Goal: Task Accomplishment & Management: Complete application form

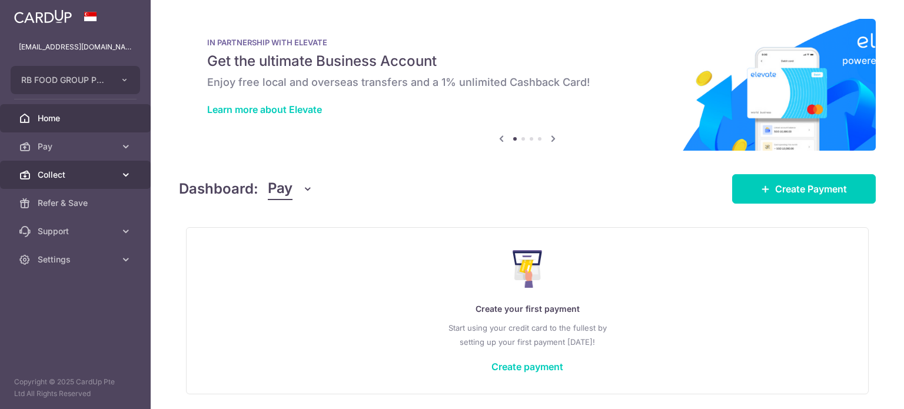
click at [75, 181] on link "Collect" at bounding box center [75, 175] width 151 height 28
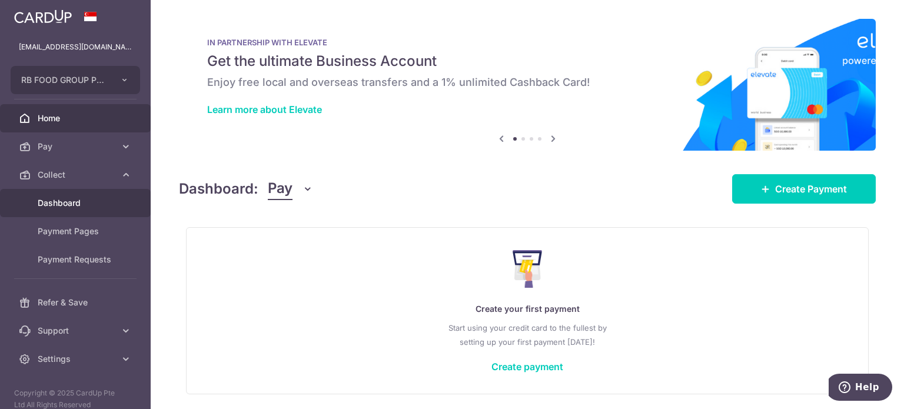
click at [66, 206] on span "Dashboard" at bounding box center [77, 203] width 78 height 12
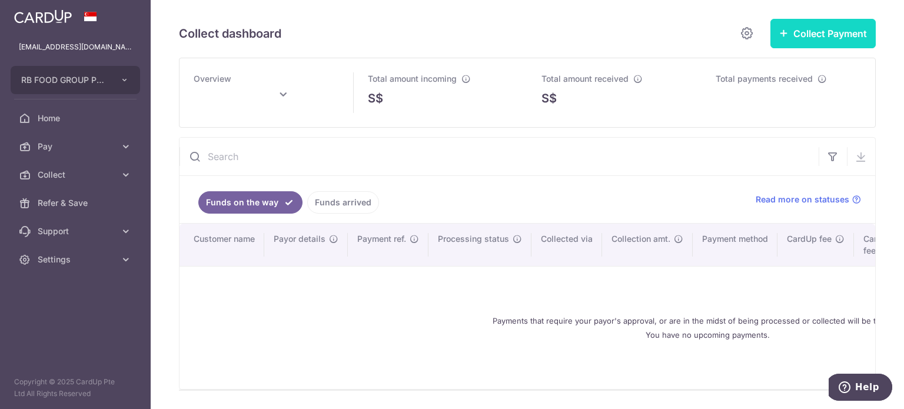
click at [789, 31] on button "Collect Payment" at bounding box center [822, 33] width 105 height 29
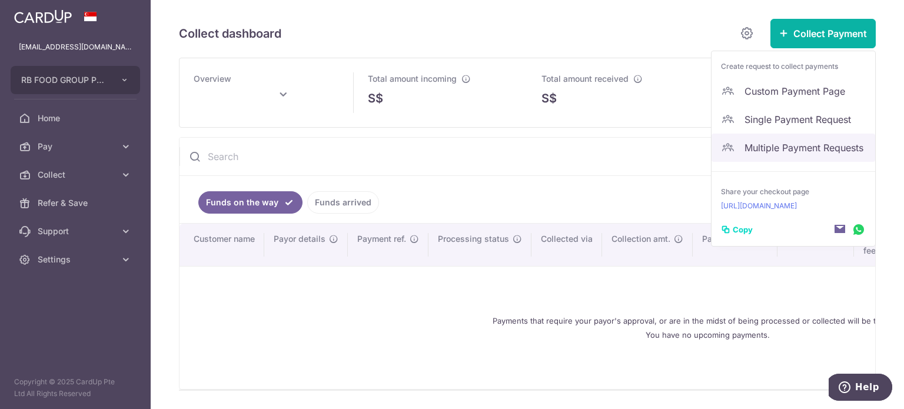
click at [770, 141] on span "Multiple Payment Requests" at bounding box center [805, 148] width 121 height 14
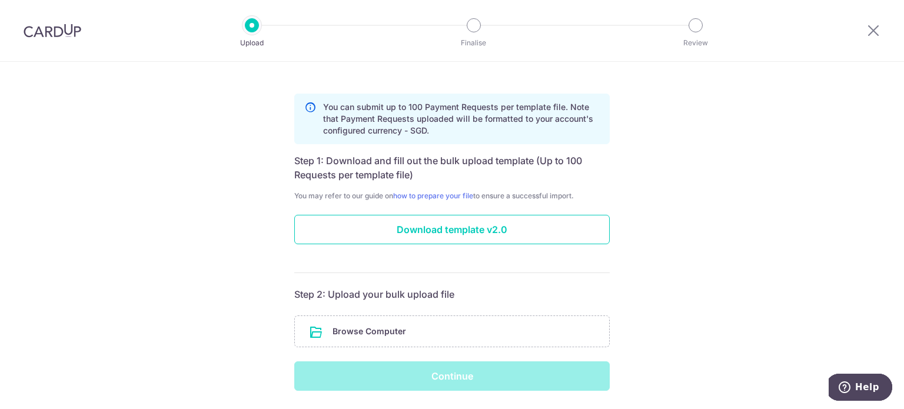
scroll to position [82, 0]
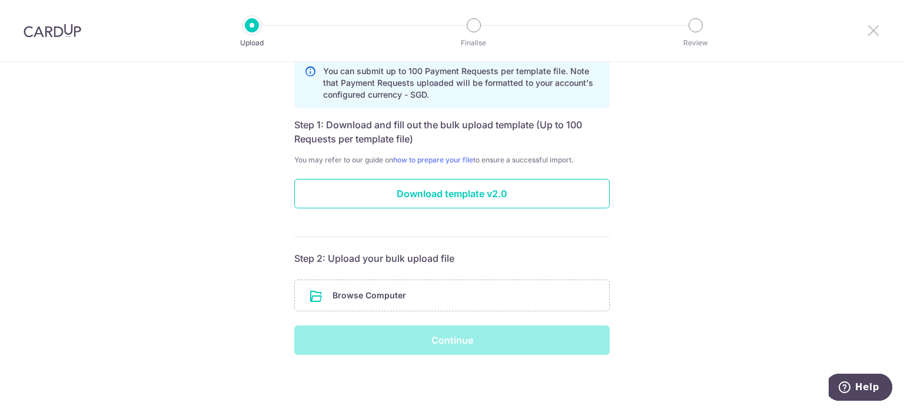
click at [872, 28] on icon at bounding box center [873, 30] width 14 height 15
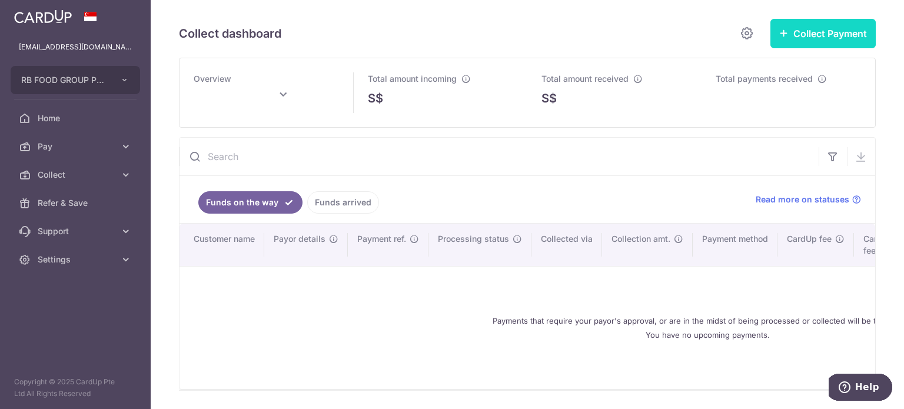
click at [831, 35] on button "Collect Payment" at bounding box center [822, 33] width 105 height 29
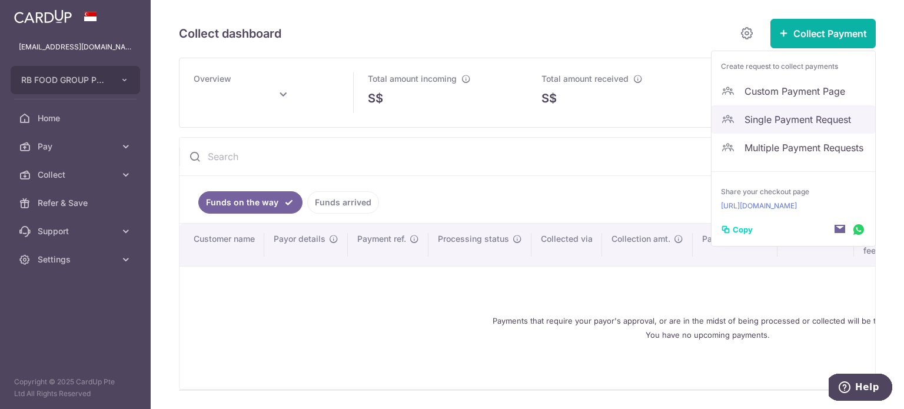
click at [797, 119] on span "Single Payment Request" at bounding box center [805, 119] width 121 height 14
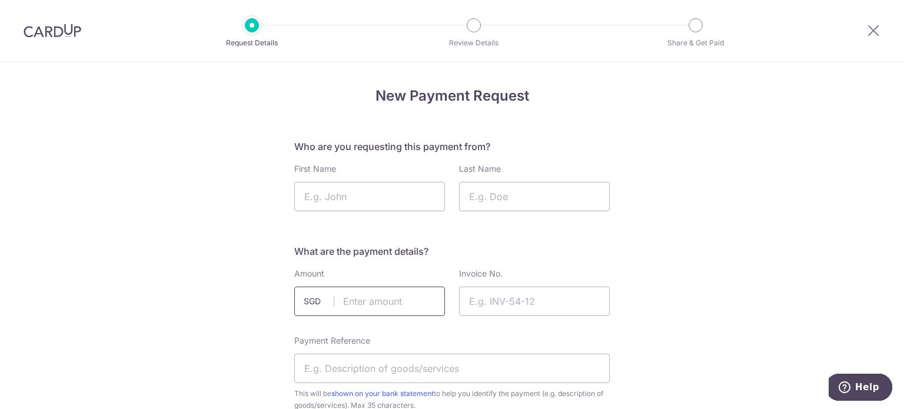
click at [357, 303] on input "text" at bounding box center [369, 301] width 151 height 29
type input "100.00"
click at [342, 191] on input "First Name" at bounding box center [369, 196] width 151 height 29
type input "Jaaze"
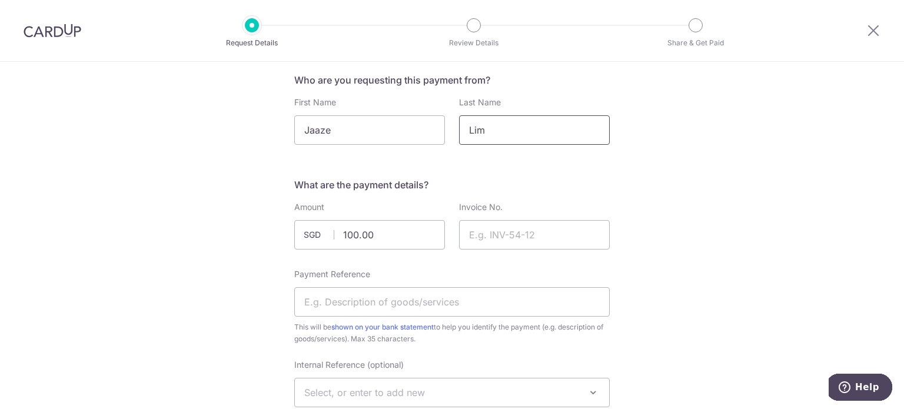
scroll to position [118, 0]
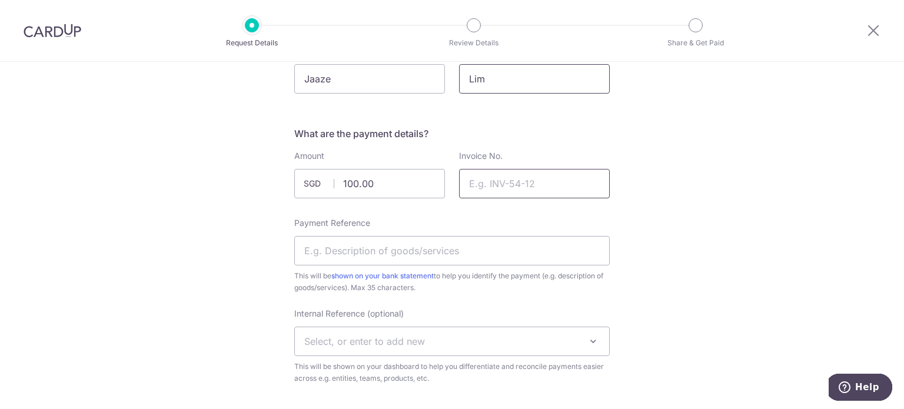
type input "Lim"
click at [513, 194] on input "Invoice No." at bounding box center [534, 183] width 151 height 29
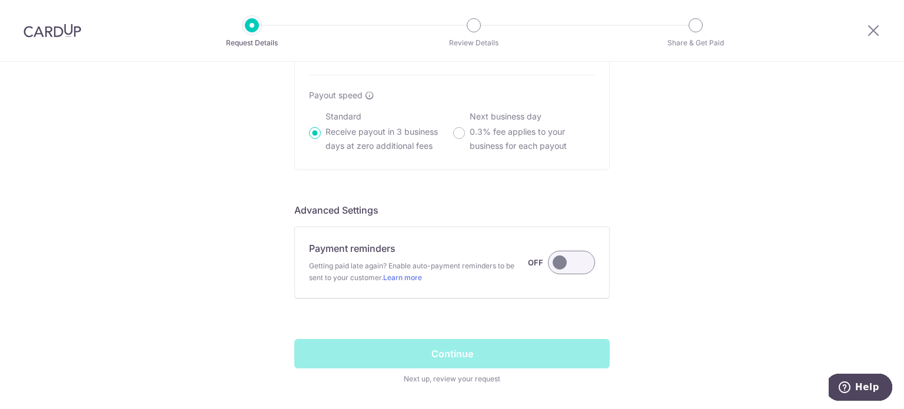
scroll to position [918, 0]
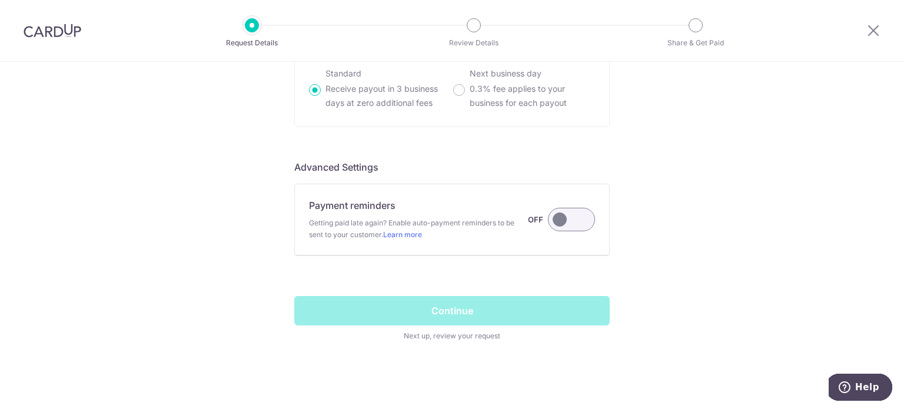
type input "1"
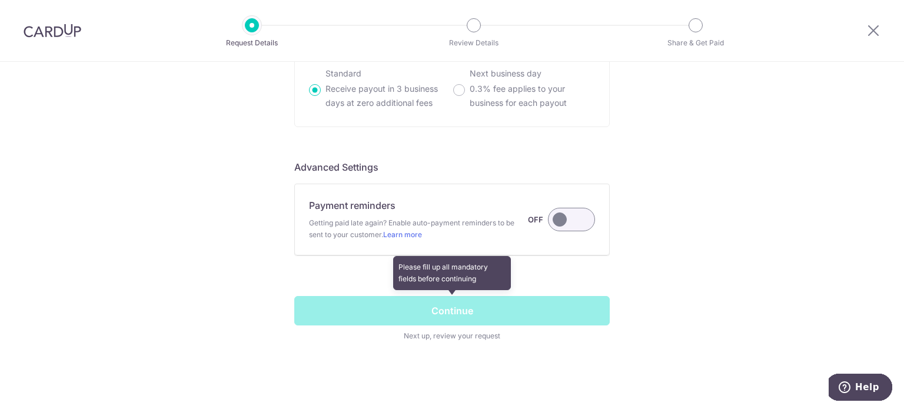
click at [492, 310] on span at bounding box center [451, 319] width 315 height 46
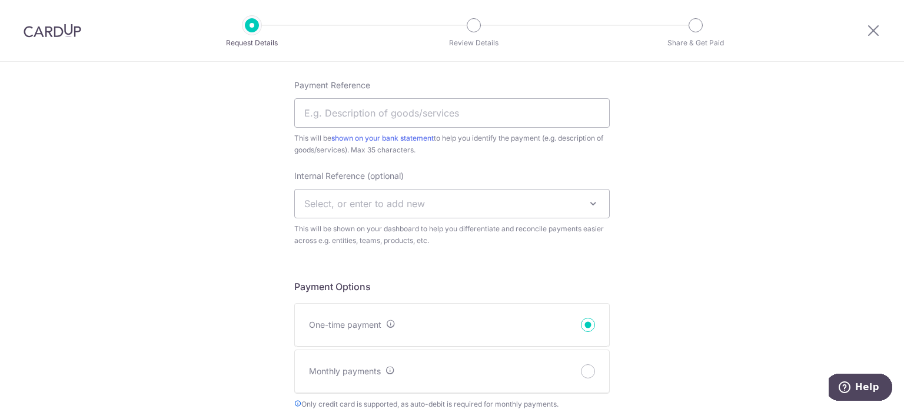
scroll to position [235, 0]
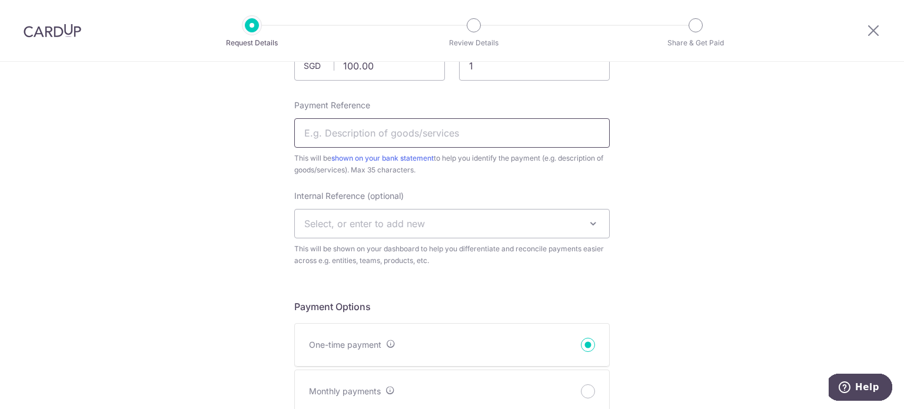
click at [405, 128] on input "Payment Reference" at bounding box center [451, 132] width 315 height 29
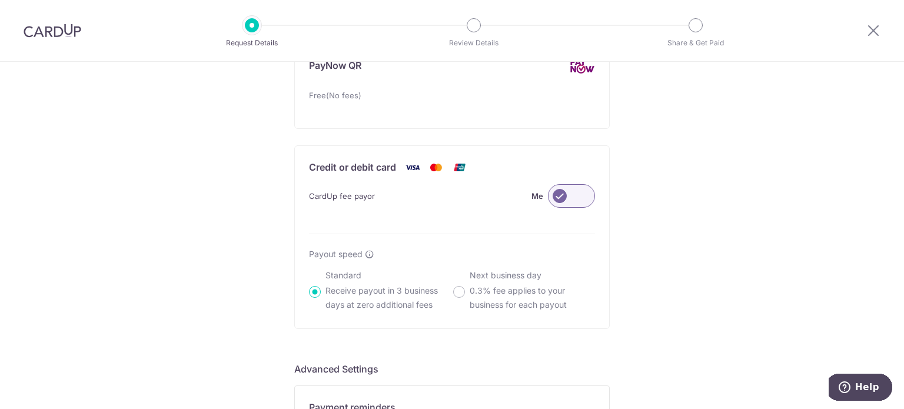
scroll to position [883, 0]
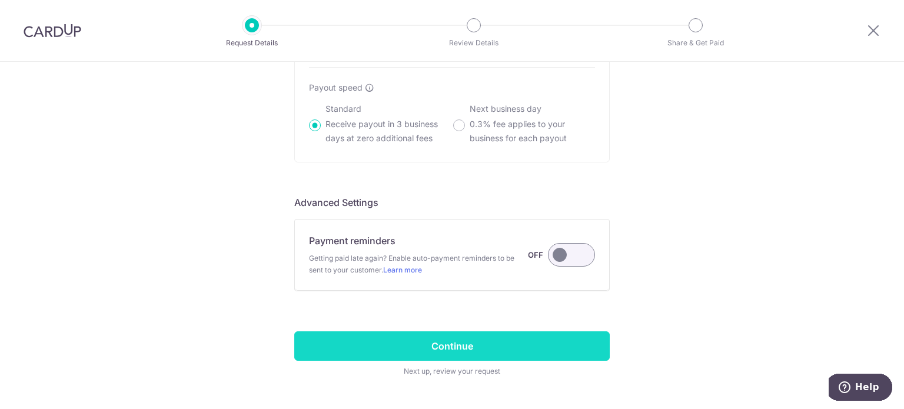
type input "ONE RQ"
click at [475, 339] on input "Continue" at bounding box center [451, 345] width 315 height 29
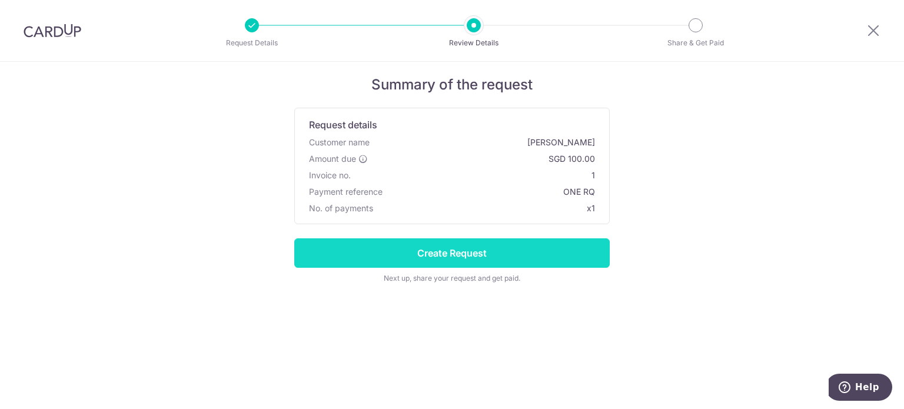
click at [478, 250] on input "Create Request" at bounding box center [451, 252] width 315 height 29
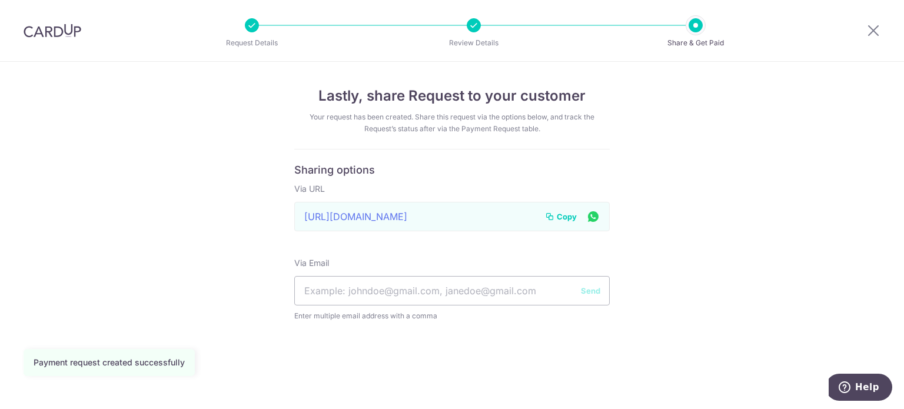
click at [497, 218] on div "https://app.cardup.co/collect/pay_req/e33f67e8709 Link to page copied to clipbo…" at bounding box center [451, 216] width 315 height 29
click at [562, 216] on span "Copy" at bounding box center [567, 217] width 20 height 12
click at [881, 29] on div at bounding box center [873, 30] width 61 height 61
click at [876, 28] on icon at bounding box center [873, 30] width 14 height 15
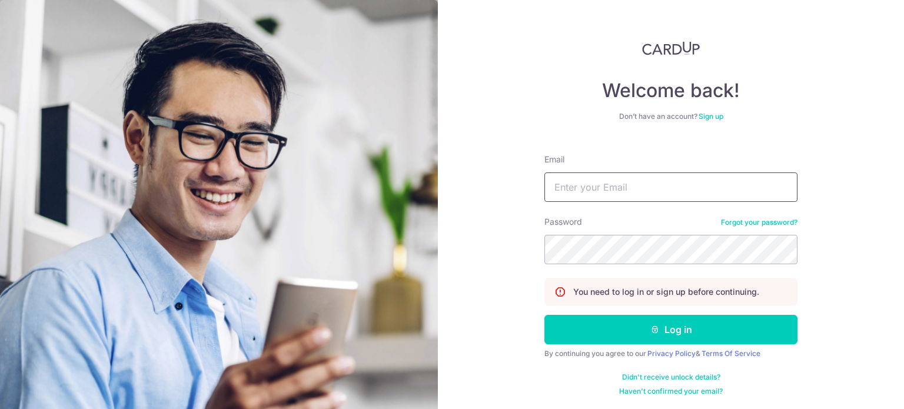
type input "junshen@rbgroup.com.sg"
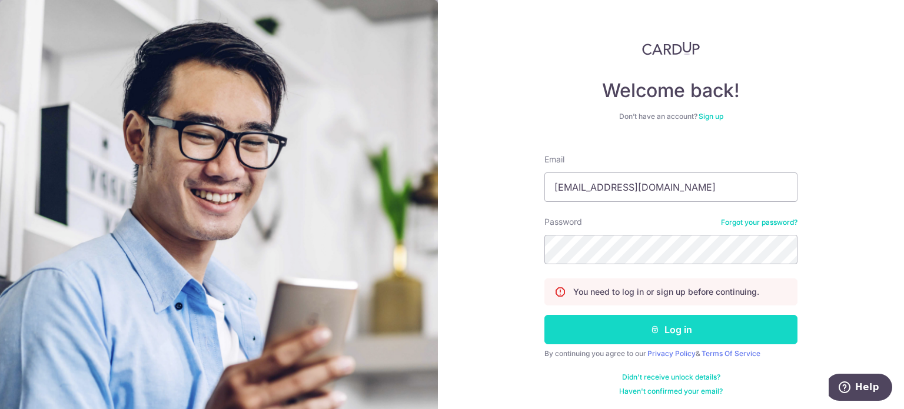
click at [626, 321] on button "Log in" at bounding box center [670, 329] width 253 height 29
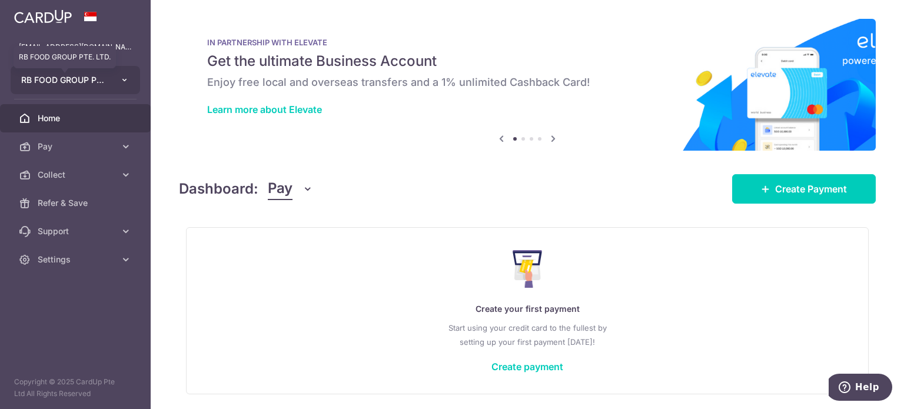
click at [71, 78] on span "RB FOOD GROUP PTE. LTD." at bounding box center [64, 80] width 87 height 12
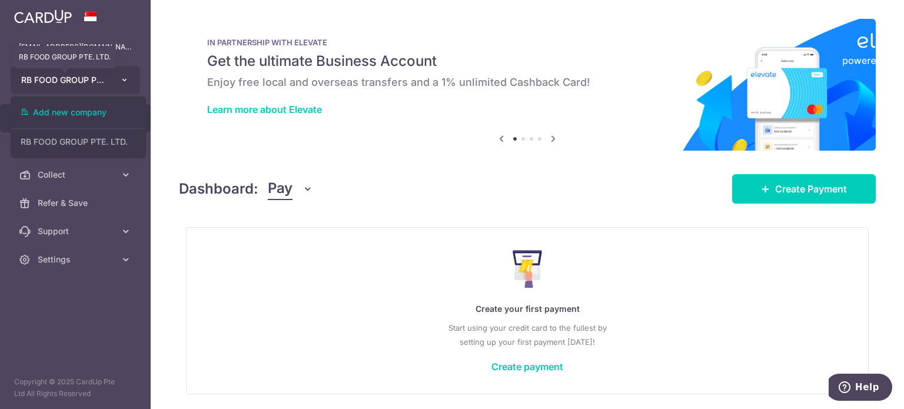
click at [71, 78] on span "RB FOOD GROUP PTE. LTD." at bounding box center [64, 80] width 87 height 12
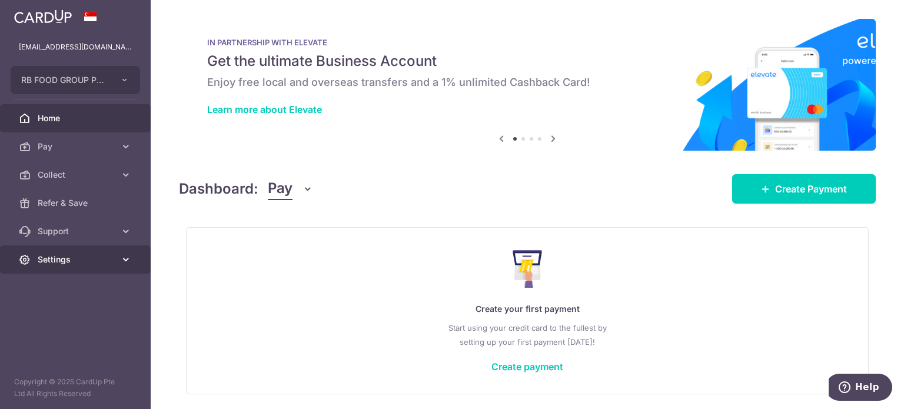
click at [68, 255] on body "junshen@rbgroup.com.sg RB FOOD GROUP PTE. LTD. Add new company RB FOOD GROUP PT…" at bounding box center [452, 204] width 904 height 409
click at [62, 259] on span "Settings" at bounding box center [77, 260] width 78 height 12
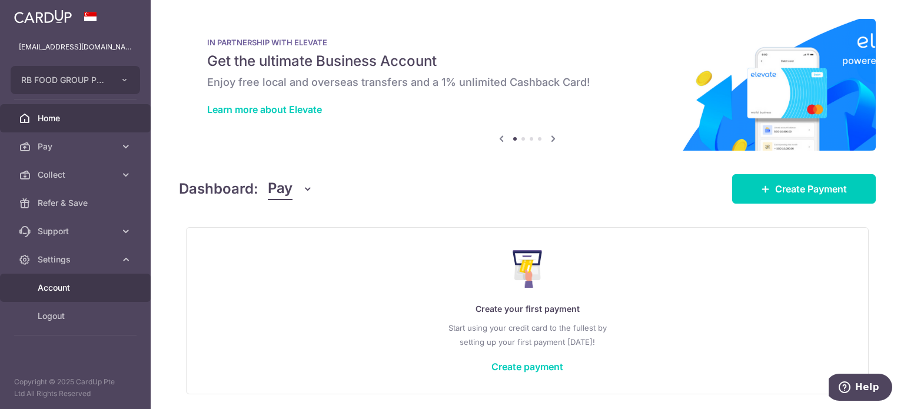
click at [64, 284] on span "Account" at bounding box center [77, 288] width 78 height 12
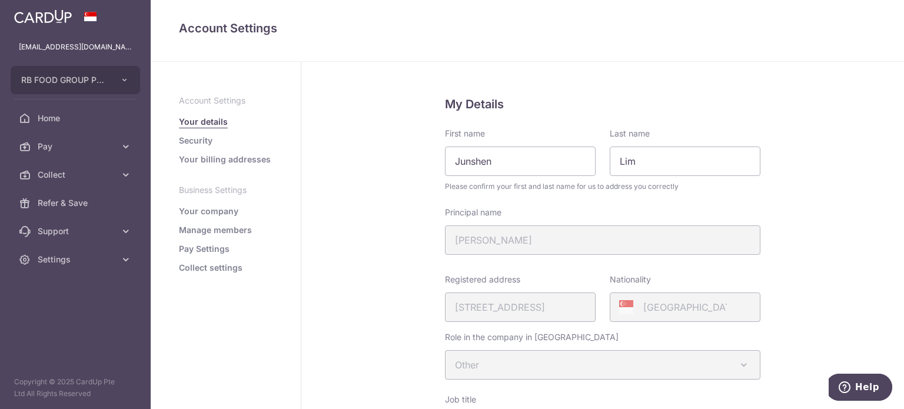
click at [225, 211] on link "Your company" at bounding box center [208, 211] width 59 height 12
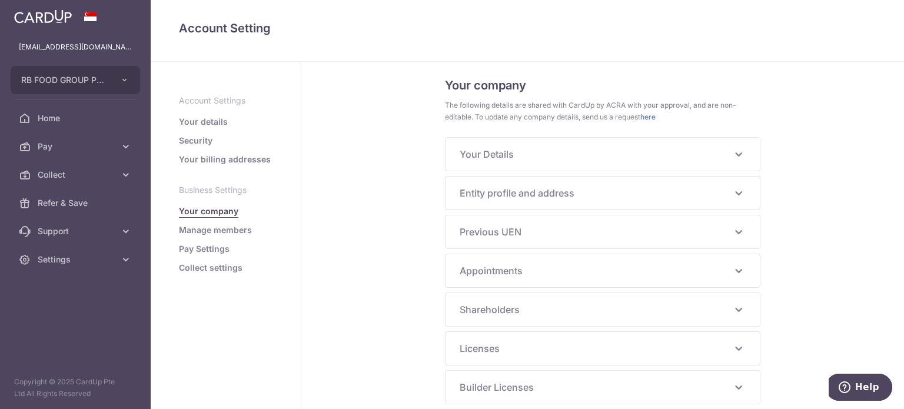
click at [584, 141] on div "Your Details NRIC/FIN S9135045I Principal Name LIM JUNSHEN Alias Name - Hanyu P…" at bounding box center [603, 154] width 314 height 33
click at [584, 151] on span "Your Details" at bounding box center [596, 154] width 272 height 14
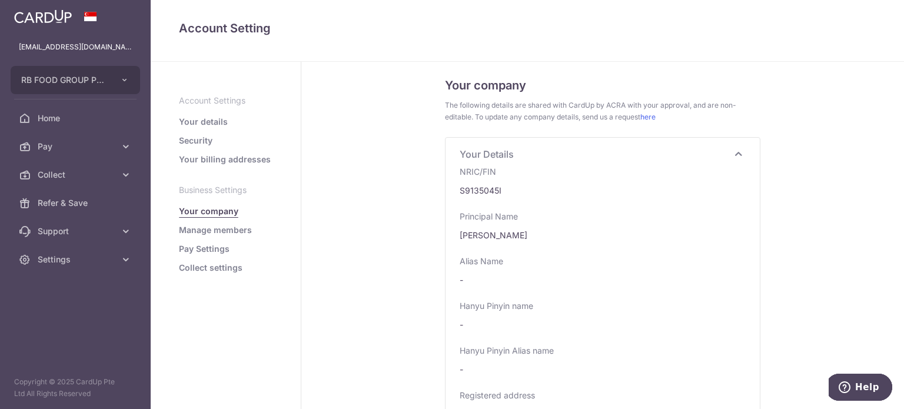
click at [219, 265] on link "Collect settings" at bounding box center [211, 268] width 64 height 12
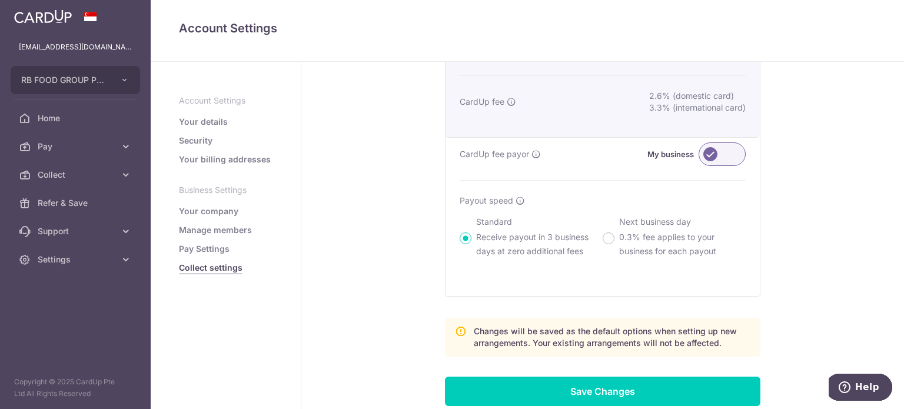
scroll to position [391, 0]
